Goal: Task Accomplishment & Management: Use online tool/utility

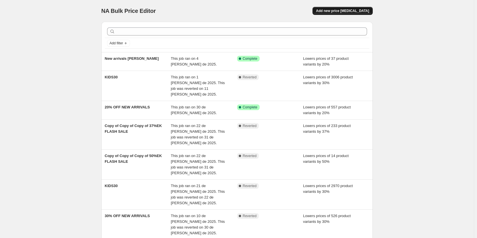
click at [337, 9] on span "Add new price change job" at bounding box center [342, 11] width 53 height 5
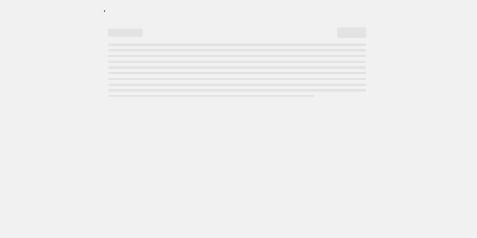
select select "percentage"
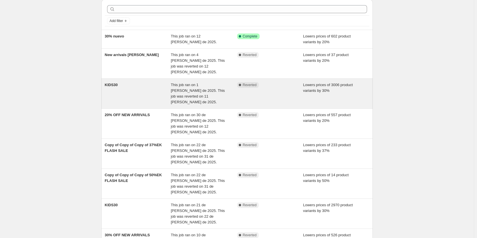
scroll to position [51, 0]
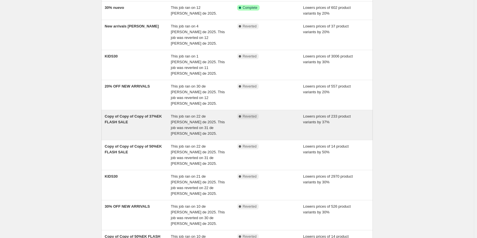
drag, startPoint x: 146, startPoint y: 106, endPoint x: 123, endPoint y: 101, distance: 23.5
click at [123, 114] on span "Copy of Copy of Copy of 37%EK FLASH SALE" at bounding box center [133, 119] width 57 height 10
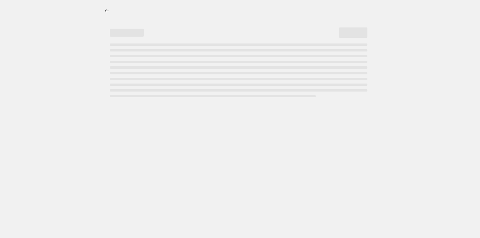
select select "percentage"
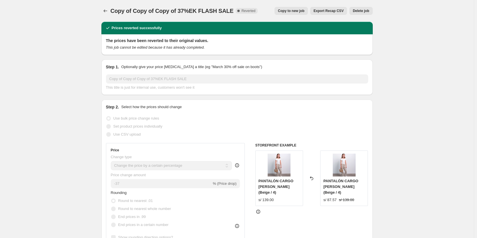
click at [301, 9] on span "Copy to new job" at bounding box center [291, 11] width 27 height 5
select select "percentage"
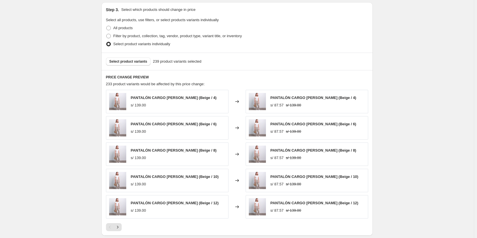
scroll to position [343, 0]
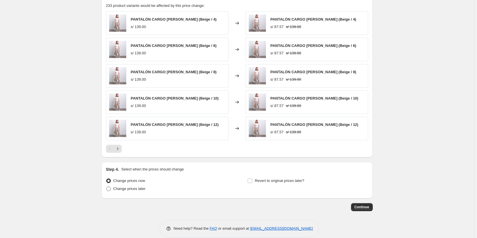
click at [137, 189] on span "Change prices later" at bounding box center [129, 188] width 32 height 4
click at [136, 184] on label "Change prices now" at bounding box center [125, 181] width 39 height 8
click at [107, 179] on input "Change prices now" at bounding box center [106, 178] width 0 height 0
click at [262, 180] on span "Revert to original prices later?" at bounding box center [279, 180] width 49 height 4
click at [252, 180] on input "Revert to original prices later?" at bounding box center [250, 180] width 5 height 5
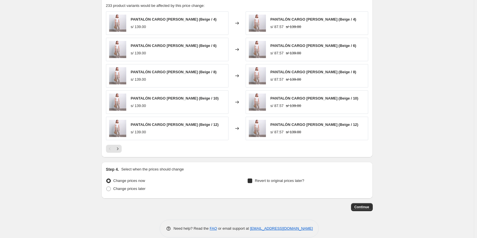
checkbox input "true"
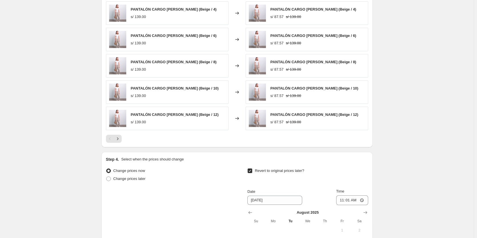
scroll to position [458, 0]
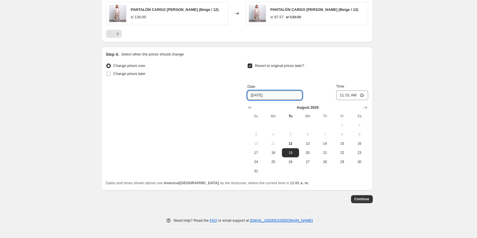
click at [275, 95] on input "8/19/2025" at bounding box center [275, 95] width 55 height 9
click at [259, 155] on button "17" at bounding box center [256, 152] width 17 height 9
type input "8/17/2025"
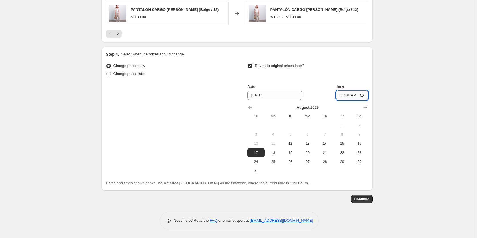
click at [356, 91] on input "11:01" at bounding box center [352, 95] width 32 height 10
type input "23:50"
click at [365, 198] on span "Continue" at bounding box center [362, 199] width 15 height 5
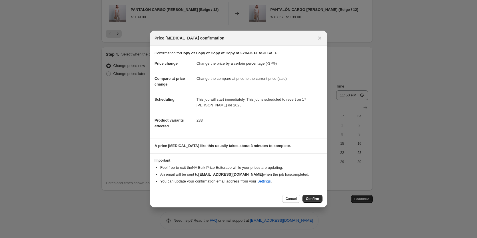
click at [310, 198] on span "Confirm" at bounding box center [312, 198] width 13 height 5
